Goal: Contribute content: Contribute content

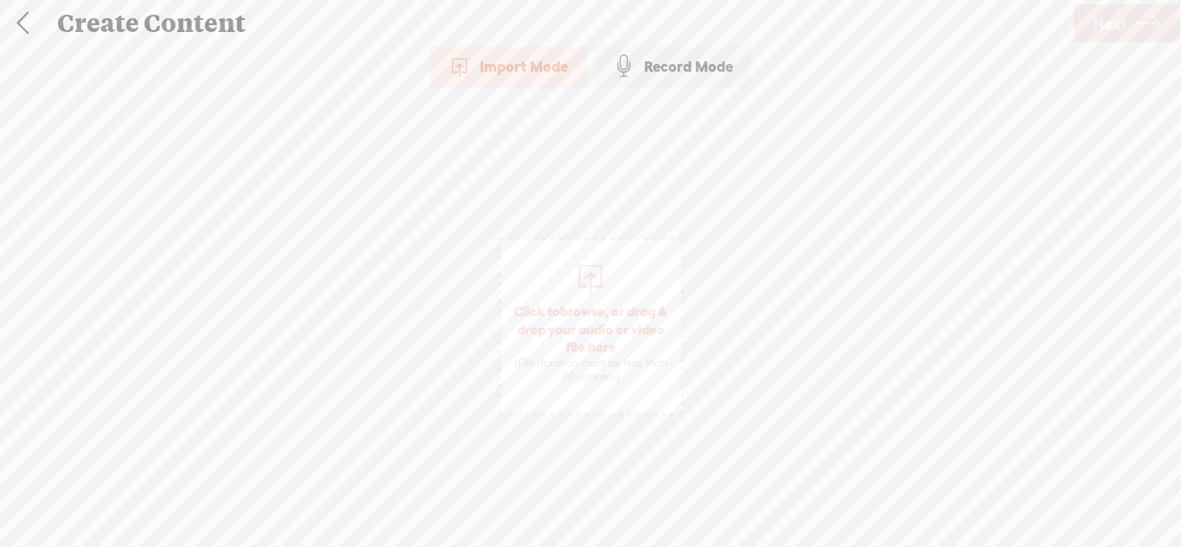
click at [672, 80] on div "Record Mode" at bounding box center [673, 66] width 156 height 43
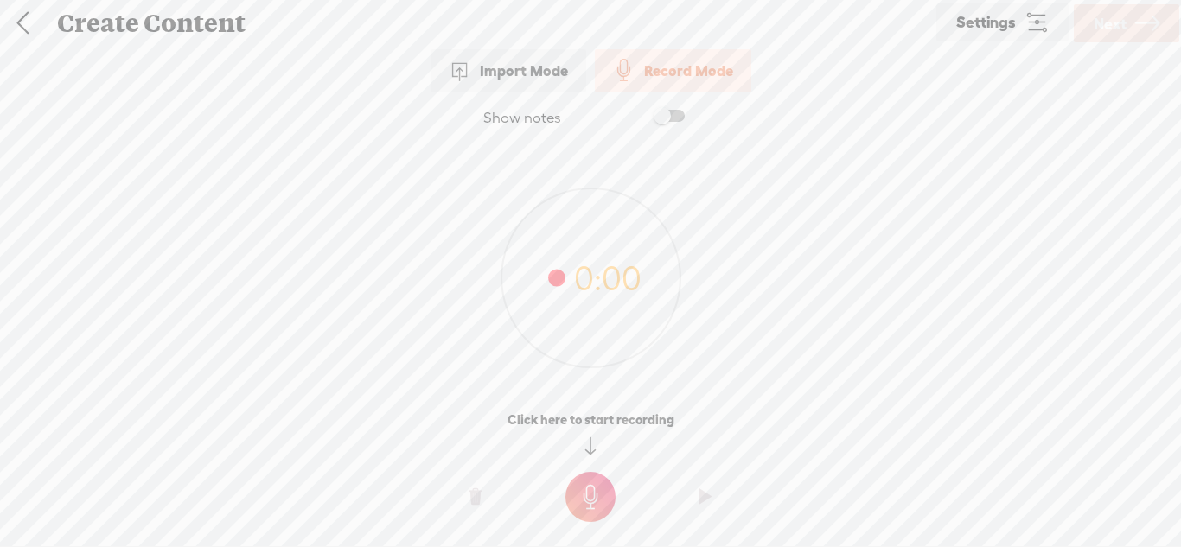
click at [591, 480] on t at bounding box center [590, 497] width 50 height 50
click at [590, 493] on t at bounding box center [590, 509] width 50 height 50
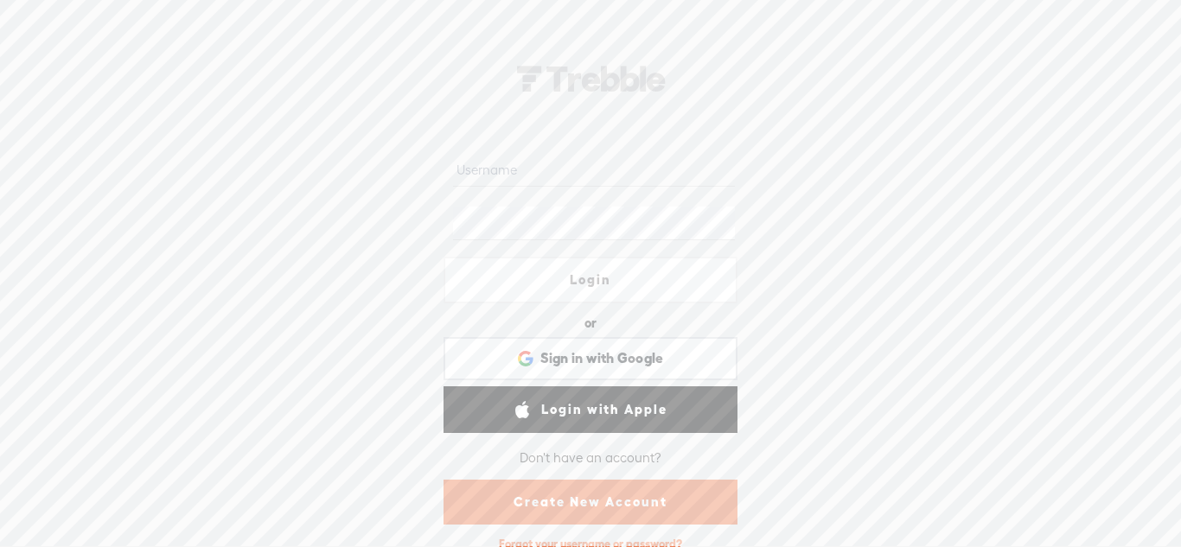
type input "[PERSON_NAME]"
click at [589, 284] on link "Login" at bounding box center [590, 280] width 294 height 47
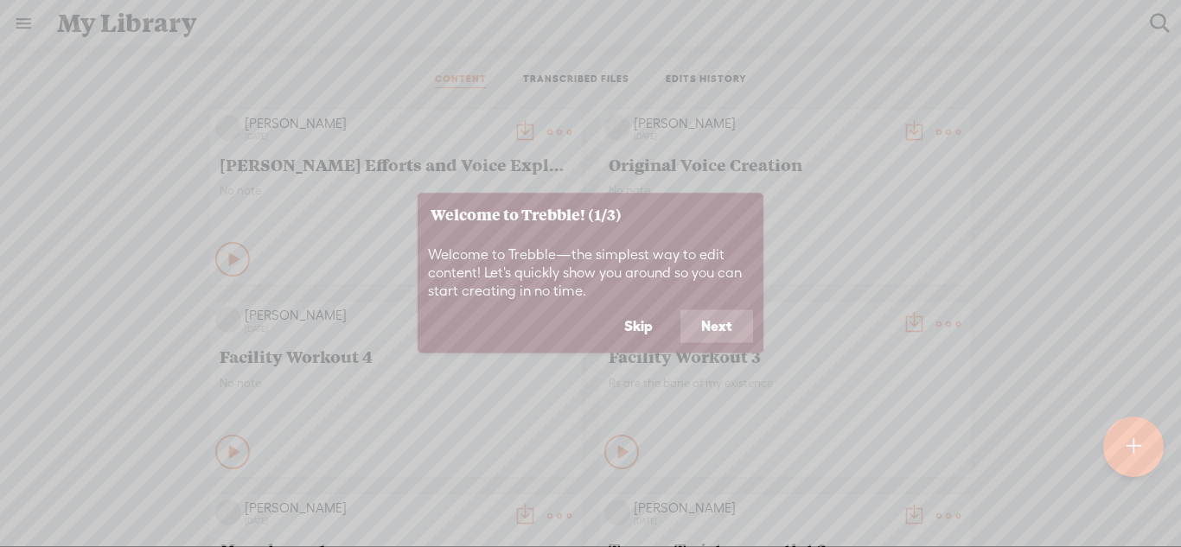
click at [642, 328] on button "Skip" at bounding box center [638, 326] width 70 height 33
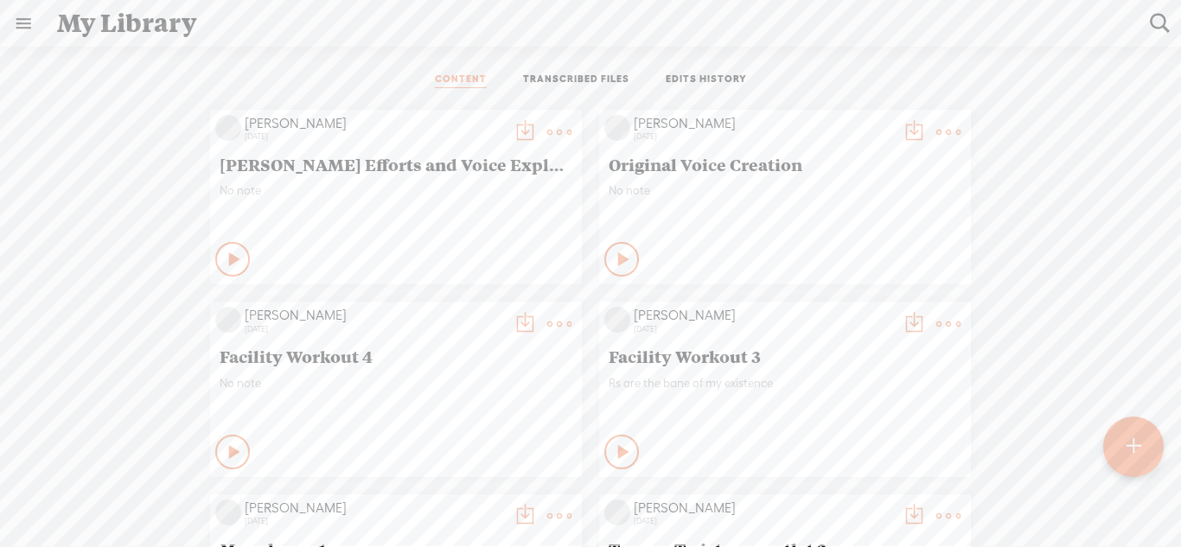
click at [1117, 453] on div at bounding box center [1133, 447] width 60 height 60
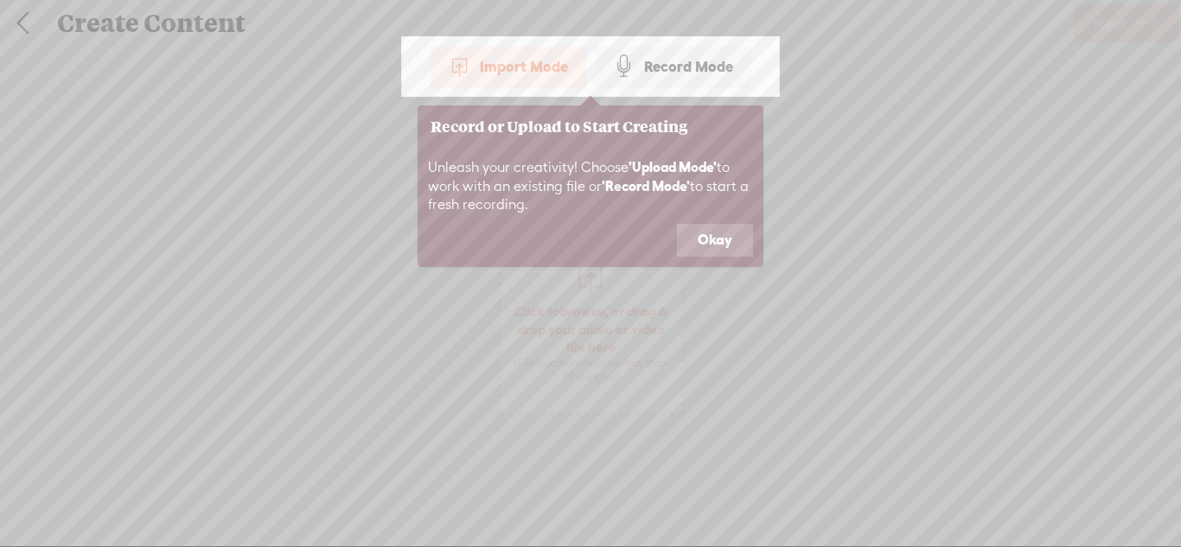
click at [713, 245] on button "Okay" at bounding box center [715, 240] width 76 height 33
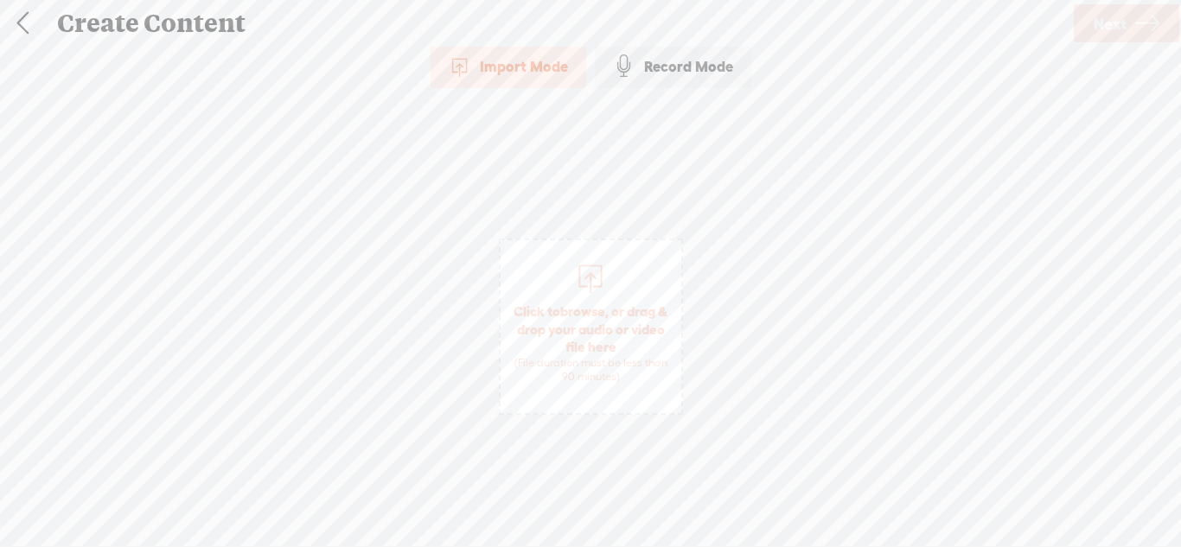
click at [676, 79] on div "Record Mode" at bounding box center [673, 66] width 156 height 43
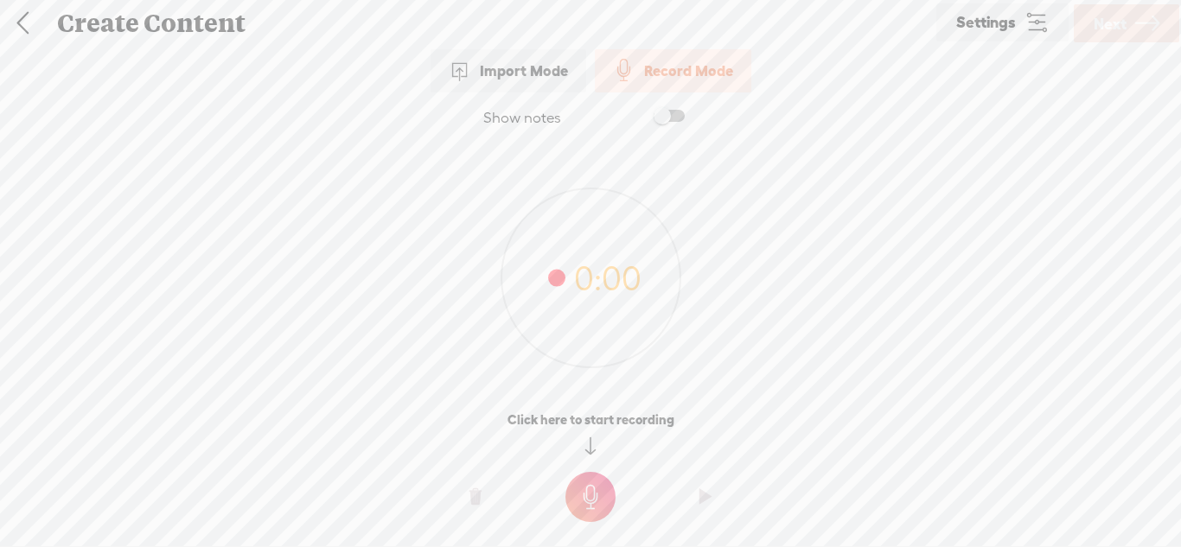
click at [598, 503] on t at bounding box center [590, 497] width 50 height 50
click at [598, 503] on t at bounding box center [590, 509] width 50 height 50
click at [594, 500] on t at bounding box center [590, 497] width 50 height 50
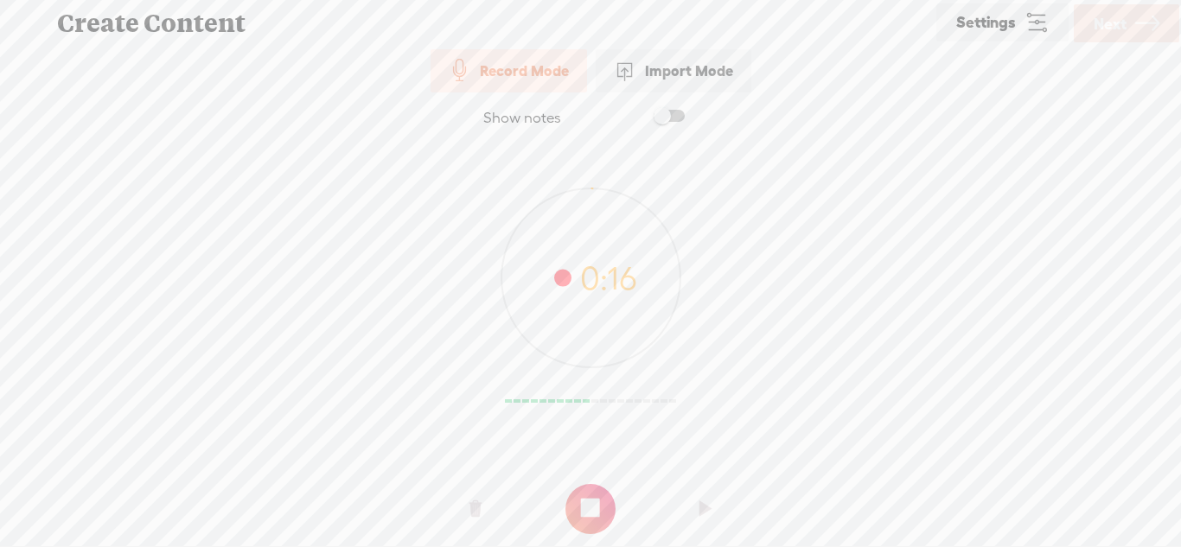
click at [594, 500] on t at bounding box center [590, 509] width 50 height 50
click at [606, 496] on t at bounding box center [590, 497] width 50 height 50
click at [606, 496] on t at bounding box center [590, 509] width 50 height 50
click at [1106, 29] on span "Next" at bounding box center [1109, 24] width 33 height 44
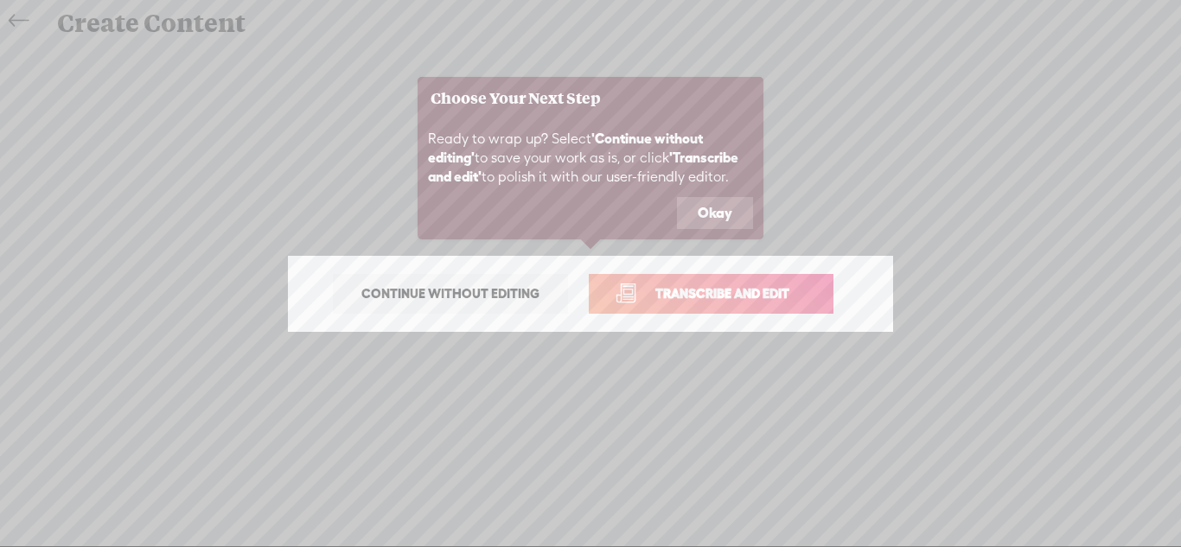
click at [748, 293] on span "Transcribe and edit" at bounding box center [722, 293] width 170 height 20
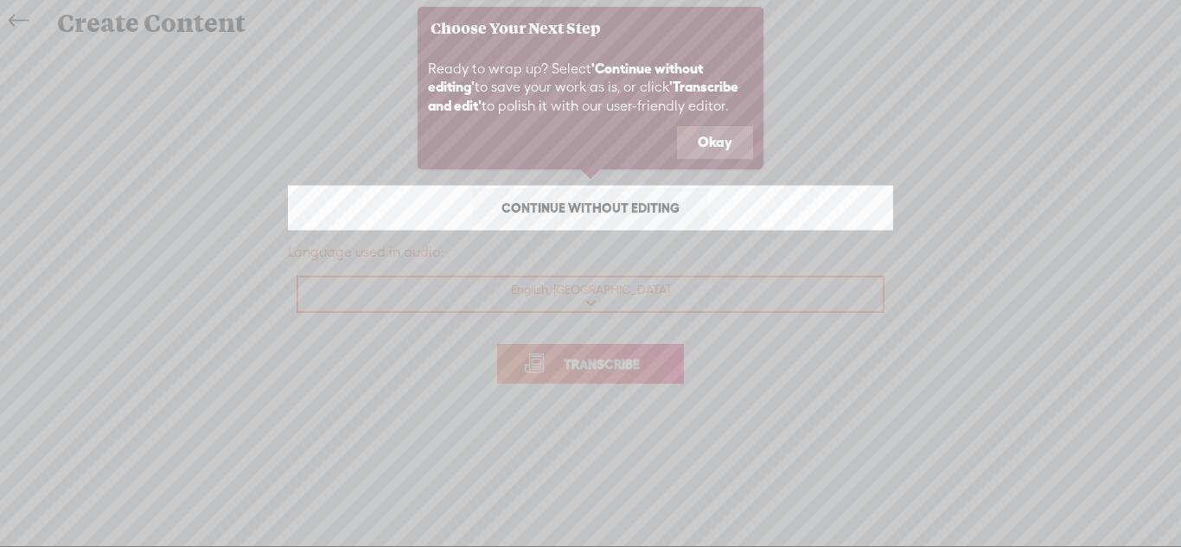
click at [728, 147] on button "Okay" at bounding box center [715, 142] width 76 height 33
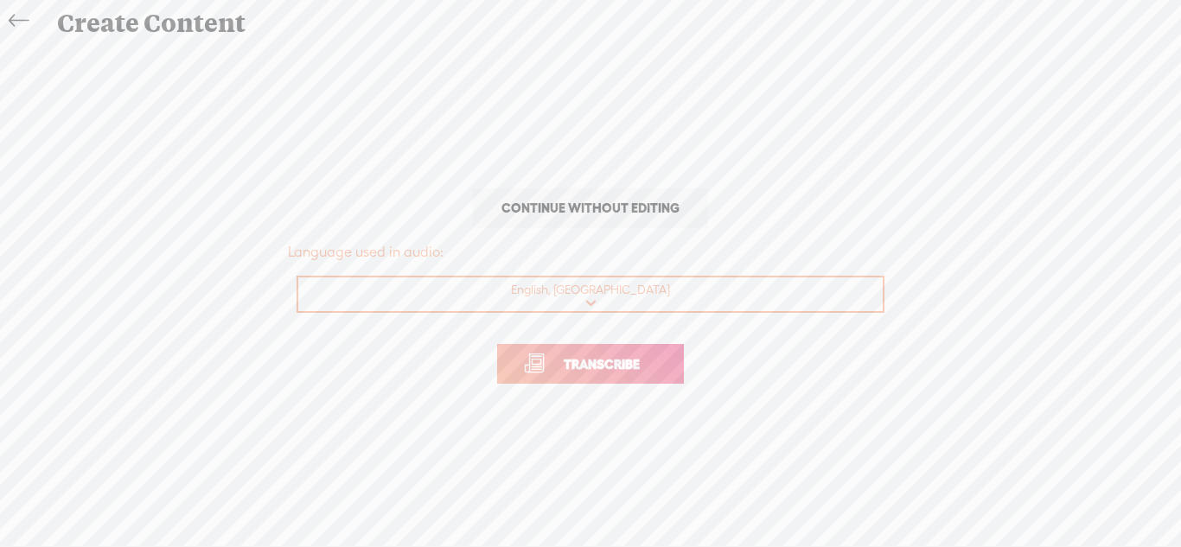
click at [616, 360] on span "Transcribe" at bounding box center [601, 364] width 112 height 20
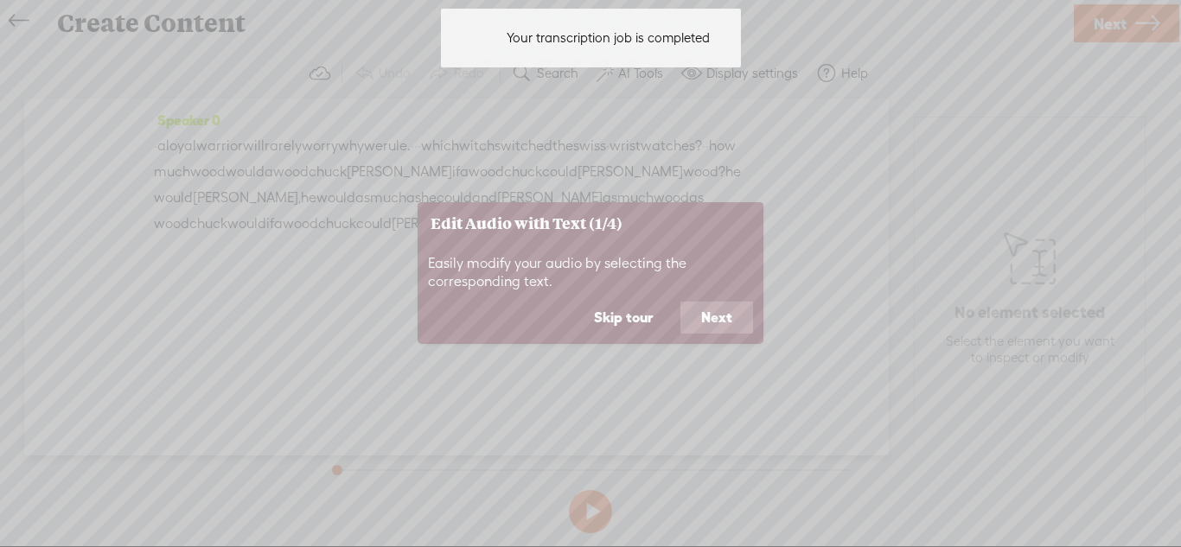
click at [652, 315] on button "Skip tour" at bounding box center [623, 317] width 100 height 33
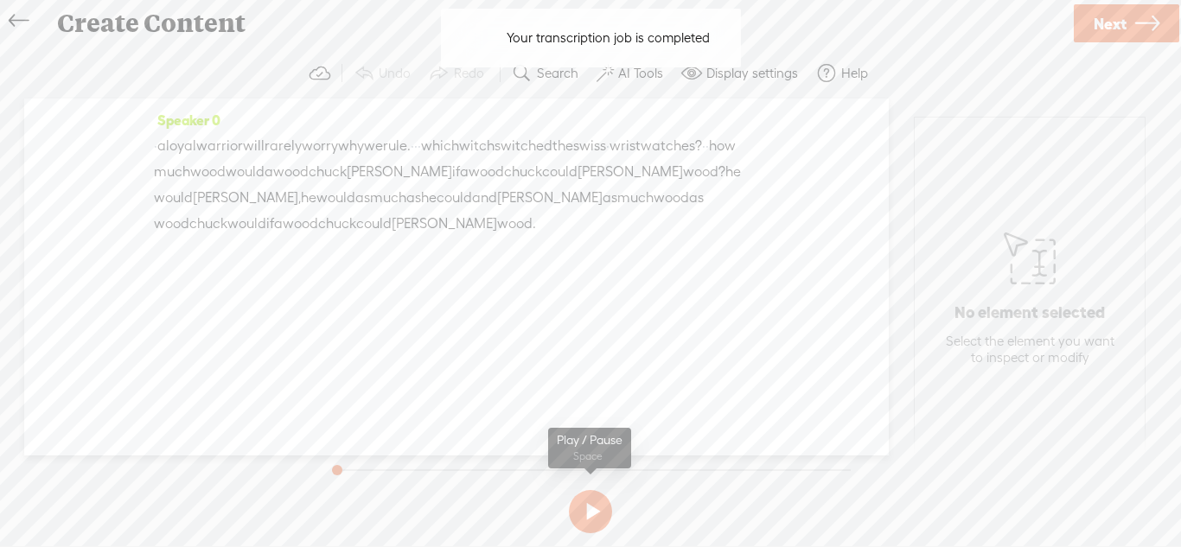
click at [610, 511] on button at bounding box center [590, 511] width 43 height 43
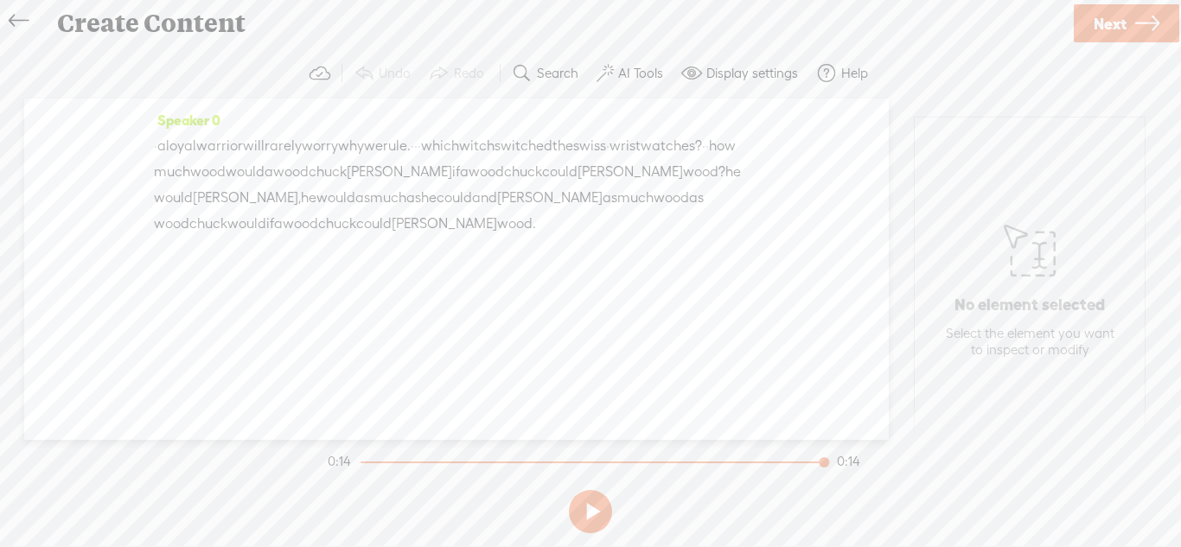
click at [1121, 20] on span "Next" at bounding box center [1109, 24] width 33 height 44
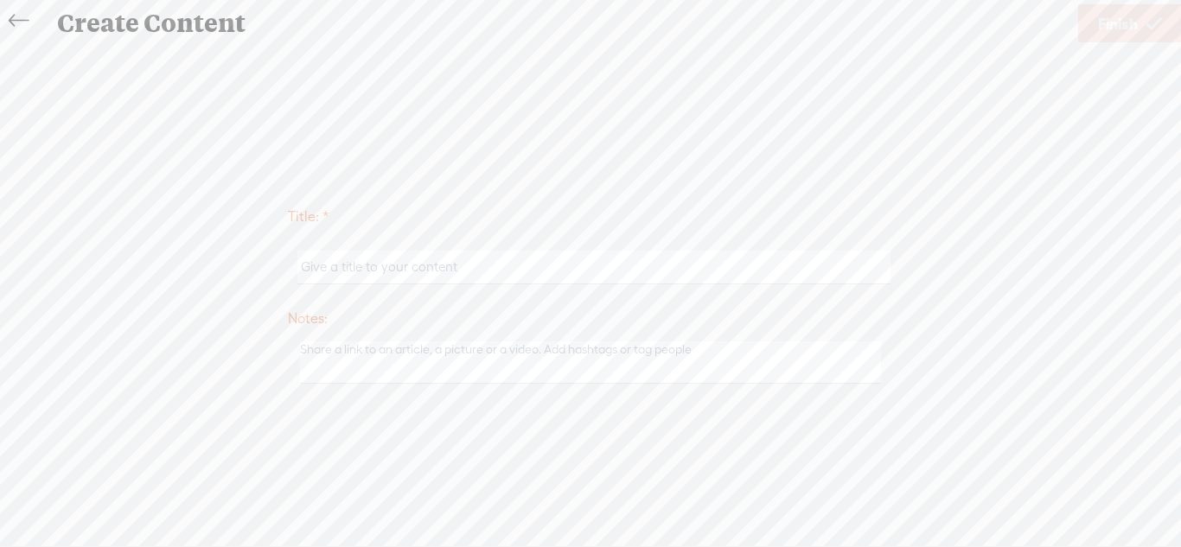
click at [746, 273] on input "text" at bounding box center [593, 268] width 592 height 34
type input "Facility Workout 5"
click at [1139, 30] on link "Finish" at bounding box center [1130, 23] width 104 height 38
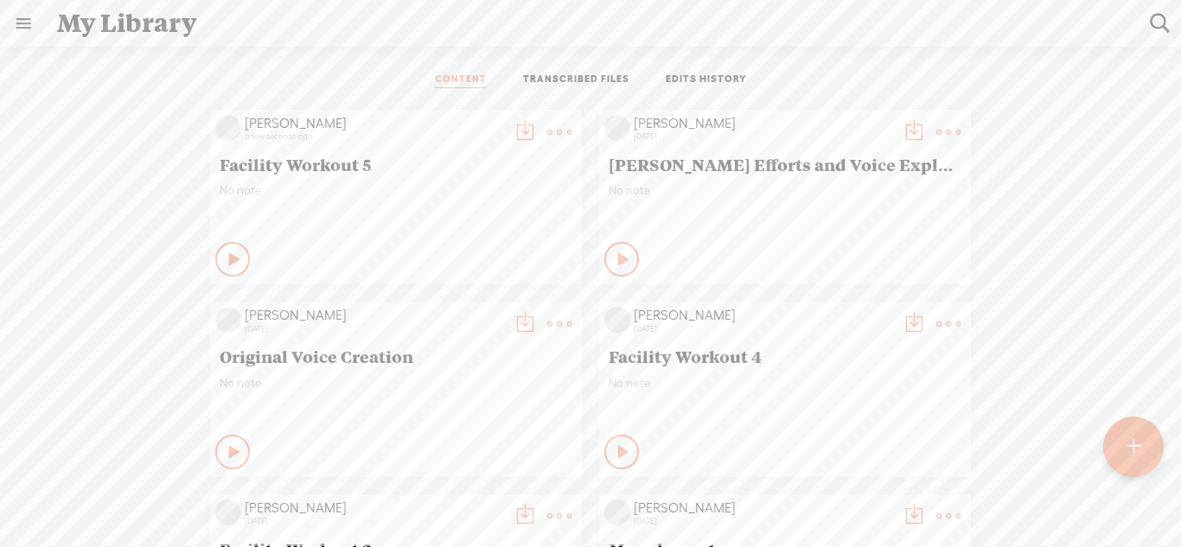
click at [518, 135] on t at bounding box center [524, 132] width 24 height 24
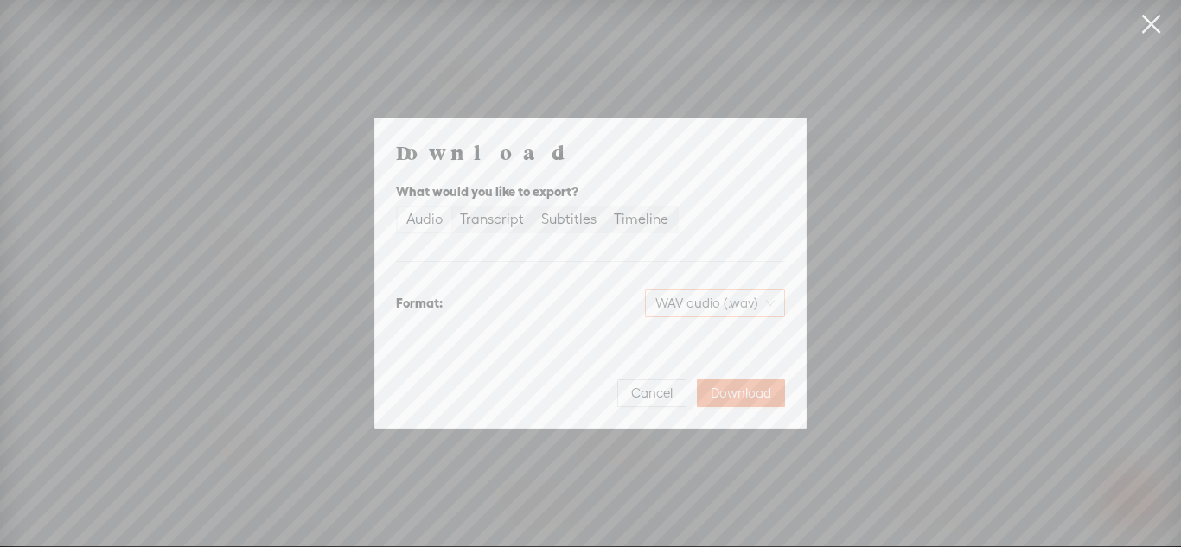
click at [764, 310] on span "WAV audio (.wav)" at bounding box center [714, 303] width 119 height 26
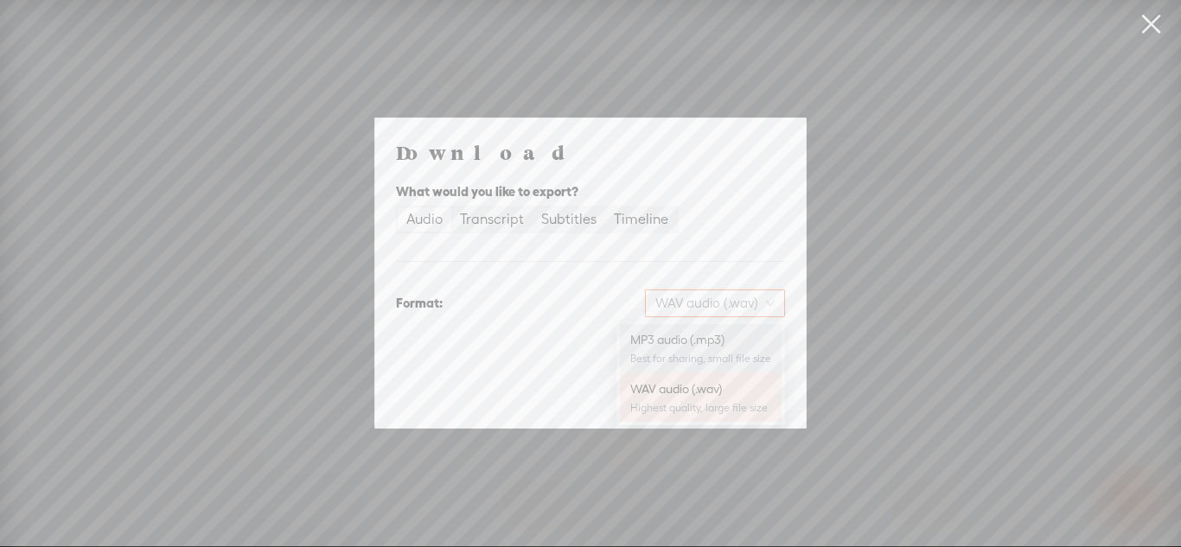
click at [737, 341] on div "MP3 audio (.mp3)" at bounding box center [700, 339] width 141 height 17
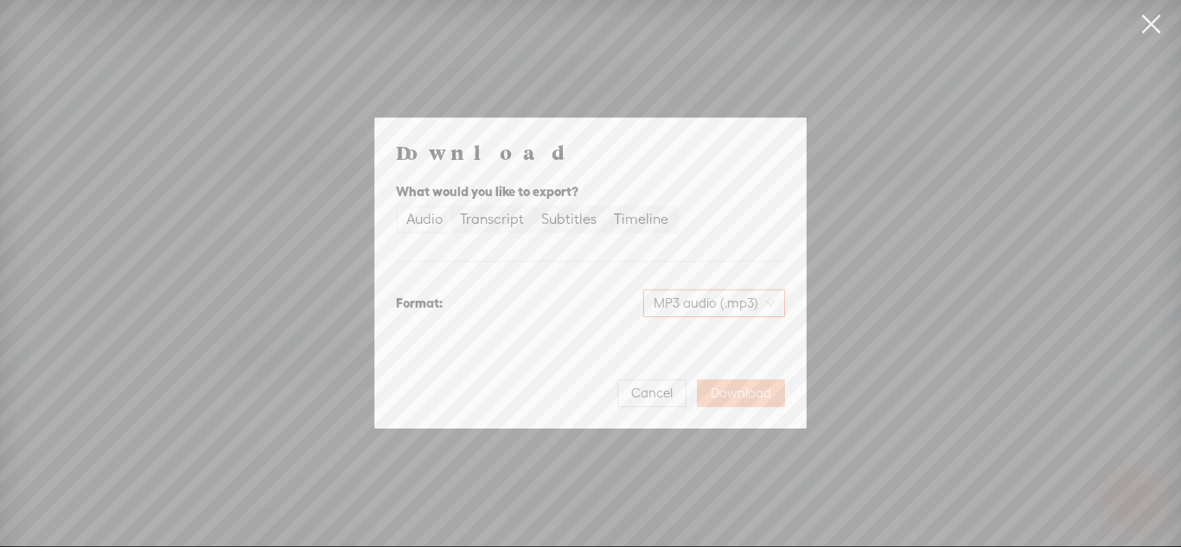
click at [755, 395] on span "Download" at bounding box center [740, 393] width 60 height 17
